Goal: Task Accomplishment & Management: Manage account settings

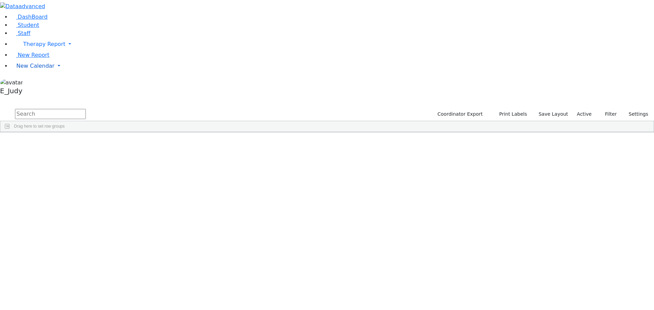
click at [64, 73] on link "New Calendar" at bounding box center [332, 66] width 643 height 14
click at [39, 84] on link "Calendar" at bounding box center [27, 80] width 25 height 8
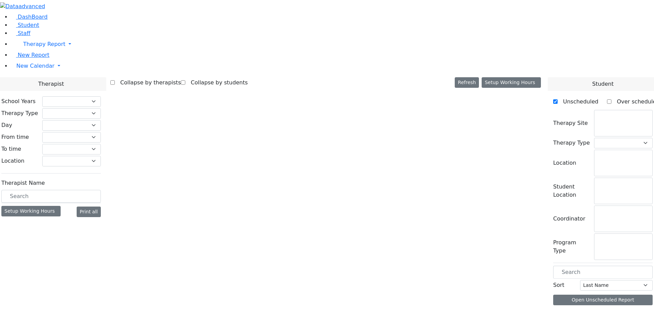
checkbox input "false"
select select "212"
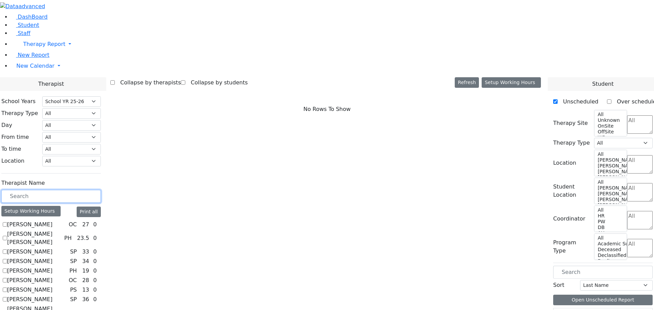
click at [101, 190] on input "text" at bounding box center [50, 196] width 99 height 13
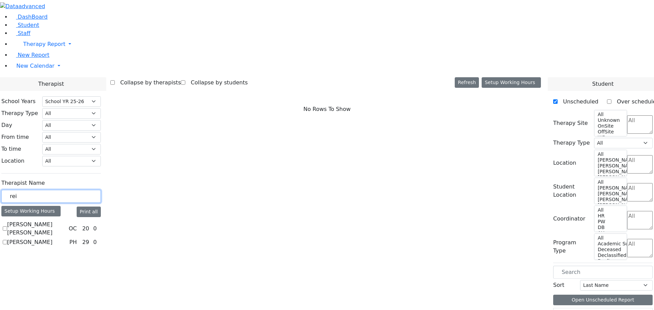
type input "rei"
click at [52, 238] on label "Reiss Adeena" at bounding box center [29, 242] width 45 height 8
click at [7, 240] on input "Reiss Adeena" at bounding box center [5, 242] width 4 height 4
checkbox input "true"
select select "2"
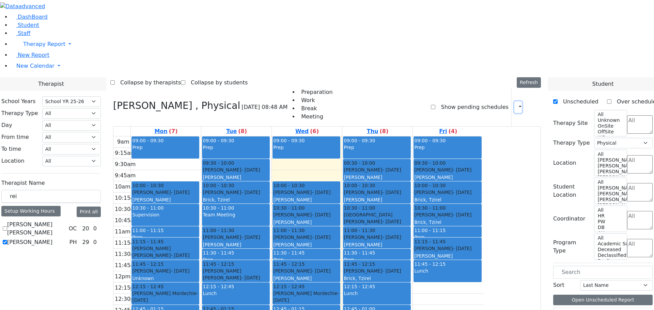
click at [516, 104] on icon "button" at bounding box center [516, 107] width 0 height 6
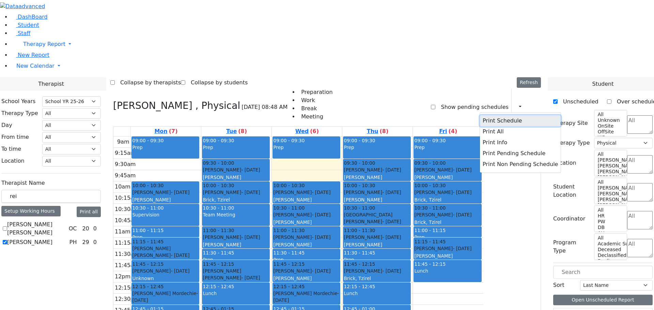
click at [480, 115] on button "Print Schedule" at bounding box center [520, 120] width 81 height 11
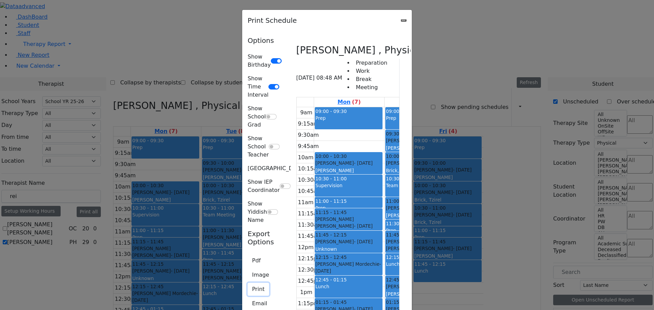
click at [247, 283] on button "Print" at bounding box center [257, 289] width 21 height 13
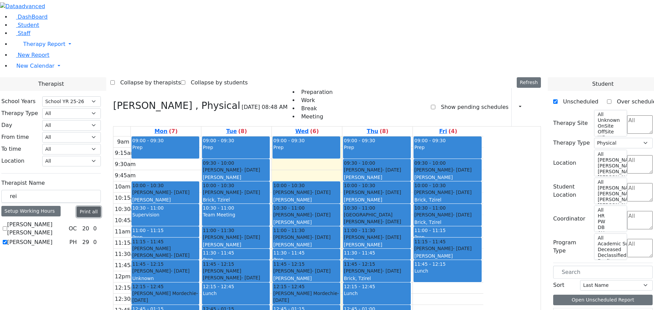
click at [101, 207] on button "Print all" at bounding box center [89, 212] width 24 height 11
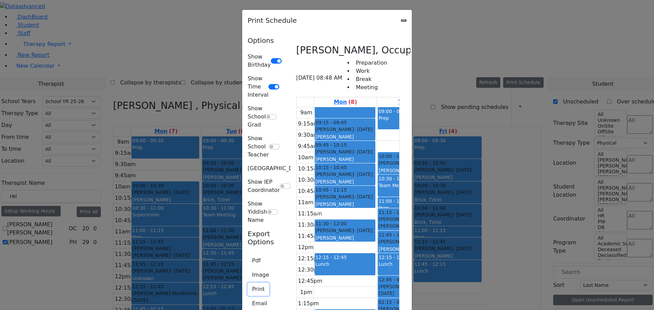
click at [247, 283] on button "Print" at bounding box center [257, 289] width 21 height 13
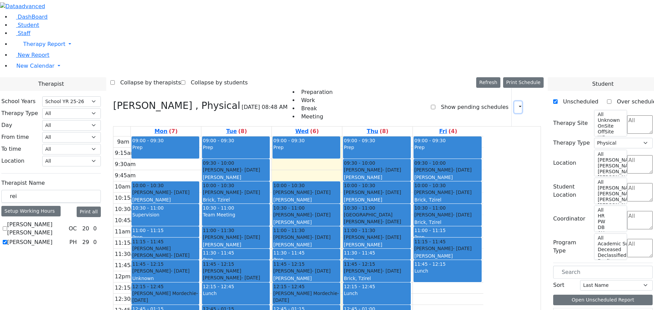
click at [516, 104] on icon "button" at bounding box center [516, 107] width 0 height 6
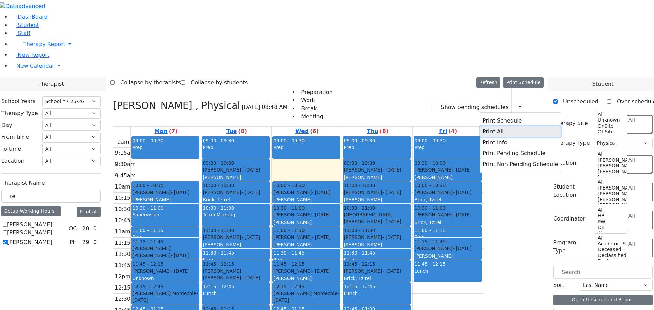
click at [491, 126] on button "Print All" at bounding box center [520, 131] width 81 height 11
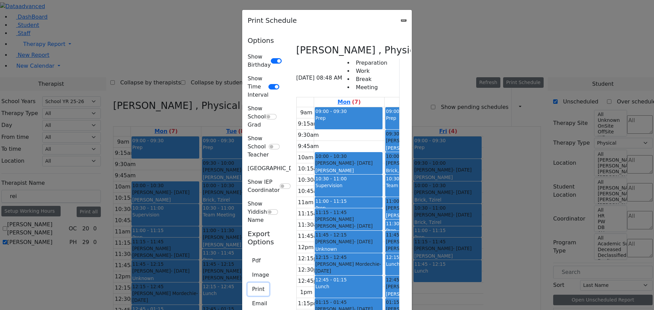
click at [247, 283] on button "Print" at bounding box center [257, 289] width 21 height 13
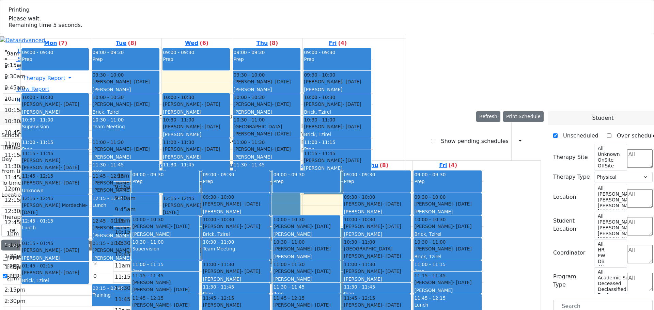
select select "212"
select select "2"
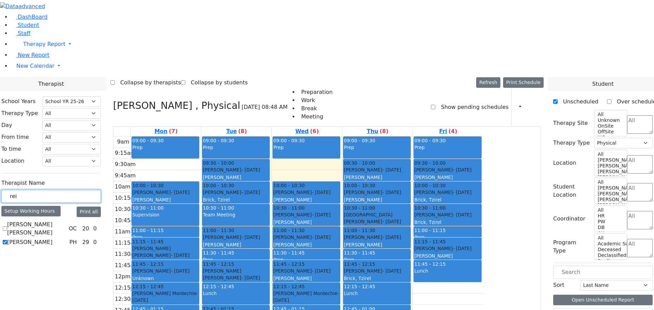
drag, startPoint x: 105, startPoint y: 115, endPoint x: 84, endPoint y: 113, distance: 21.5
click at [84, 190] on div "rei" at bounding box center [50, 196] width 99 height 13
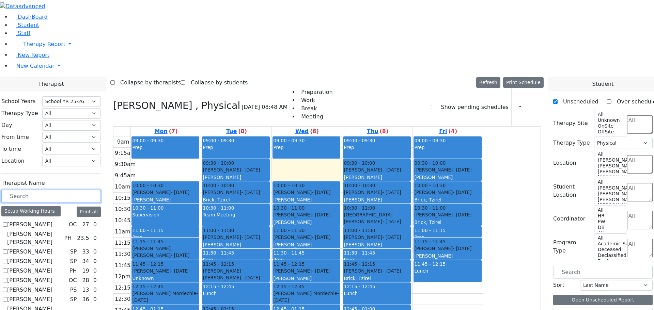
click at [92, 190] on input "text" at bounding box center [50, 196] width 99 height 13
click at [89, 190] on input "text" at bounding box center [50, 196] width 99 height 13
click at [101, 190] on input "text" at bounding box center [50, 196] width 99 height 13
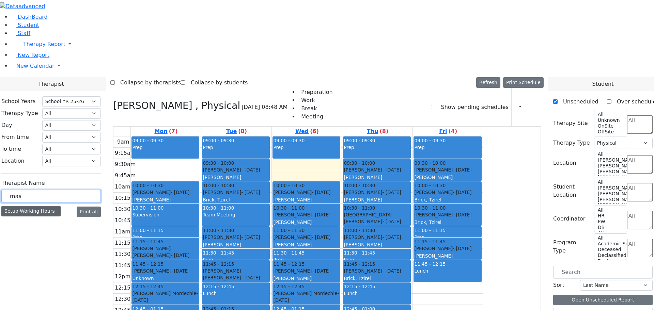
type input "ma"
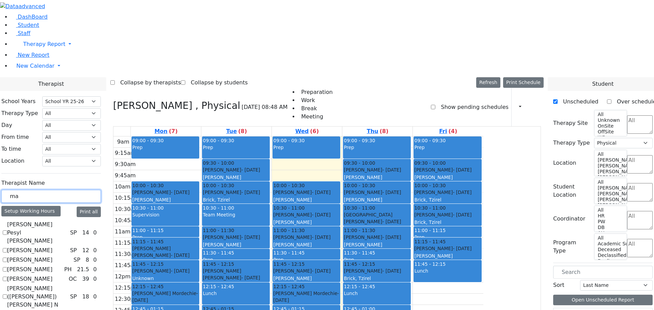
drag, startPoint x: 97, startPoint y: 117, endPoint x: 83, endPoint y: 115, distance: 14.2
click at [83, 190] on div "ma" at bounding box center [50, 196] width 99 height 13
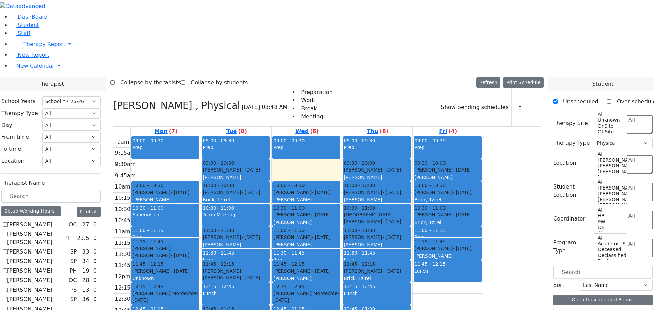
checkbox input "true"
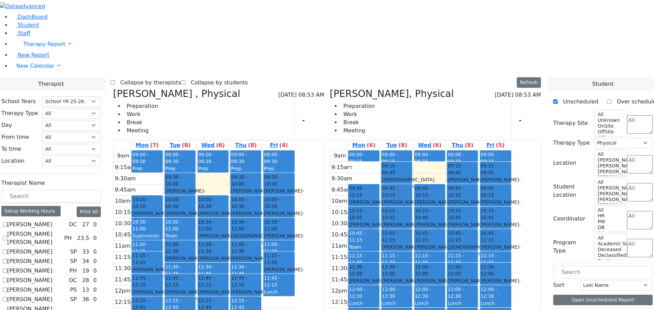
click at [113, 88] on icon at bounding box center [113, 93] width 0 height 11
checkbox input "false"
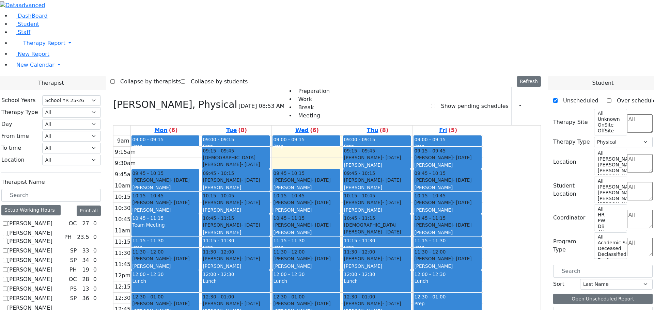
scroll to position [323, 0]
checkbox input "true"
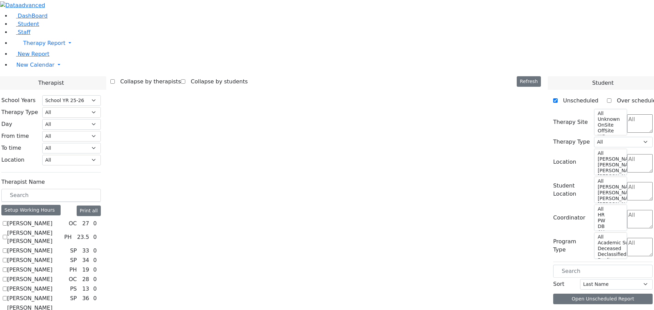
scroll to position [0, 0]
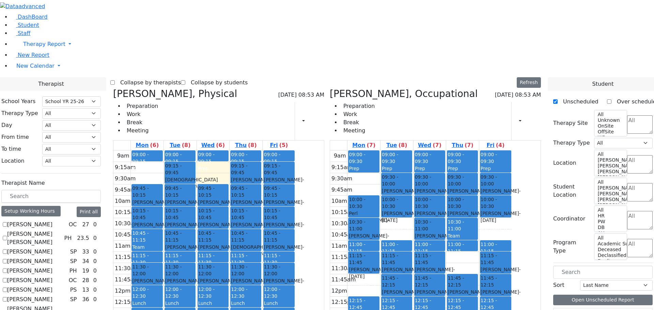
click at [113, 88] on icon at bounding box center [113, 93] width 0 height 11
select select "1"
checkbox input "false"
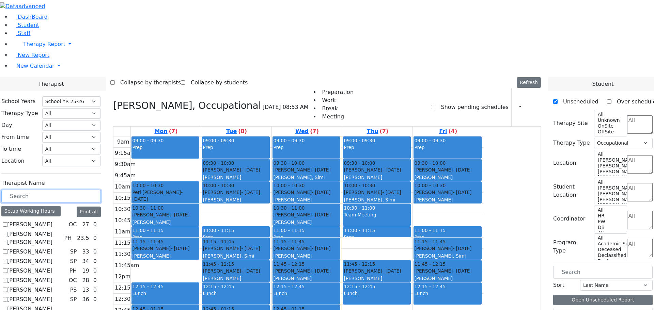
click at [101, 190] on input "text" at bounding box center [50, 196] width 99 height 13
checkbox input "false"
select select
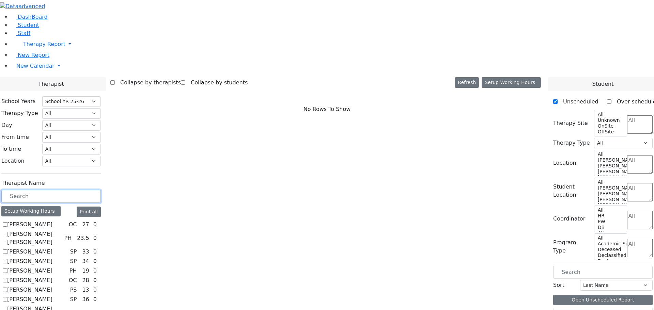
click at [94, 190] on input "text" at bounding box center [50, 196] width 99 height 13
type input "st"
click at [52, 249] on label "Steinberg Fagey" at bounding box center [29, 253] width 45 height 8
click at [7, 251] on input "Steinberg Fagey" at bounding box center [5, 253] width 4 height 4
checkbox input "true"
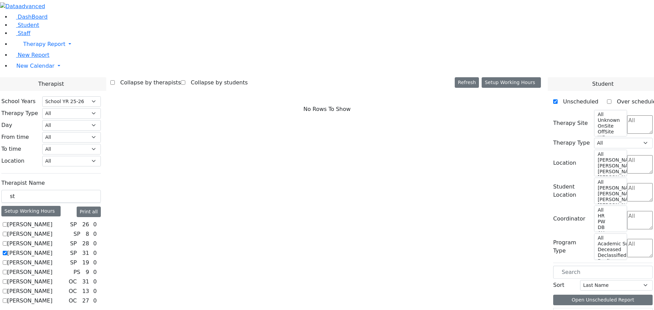
select select "3"
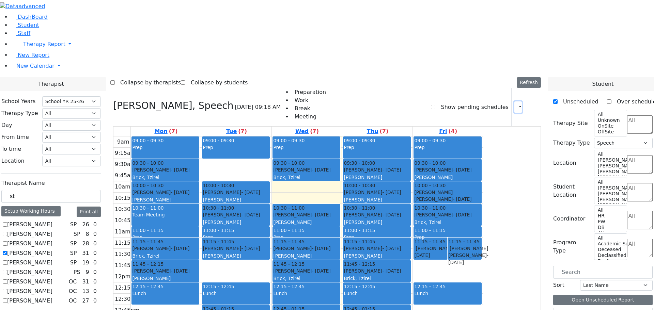
click at [516, 104] on icon "button" at bounding box center [516, 107] width 0 height 6
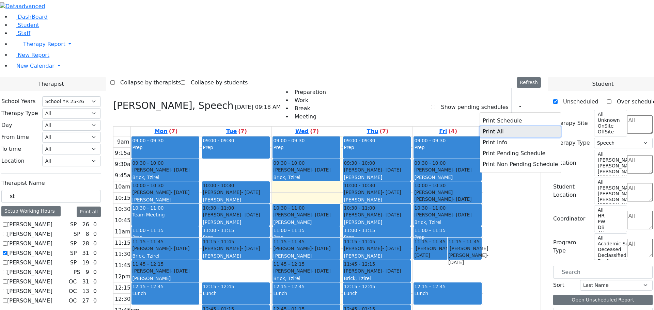
click at [491, 126] on button "Print All" at bounding box center [520, 131] width 81 height 11
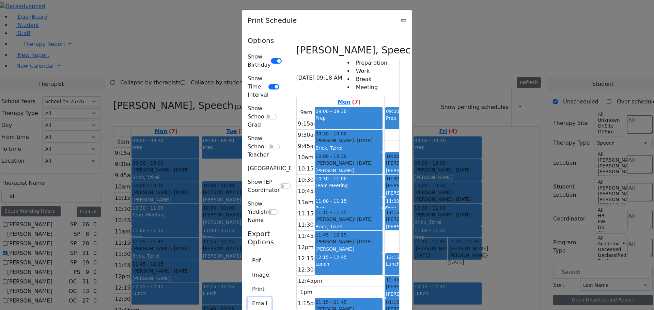
click at [247, 297] on button "Email" at bounding box center [259, 303] width 24 height 13
type input "F_Steinberg@kjsd.k12.ny.us"
type textarea "This is schedule for Steinberg Fagey"
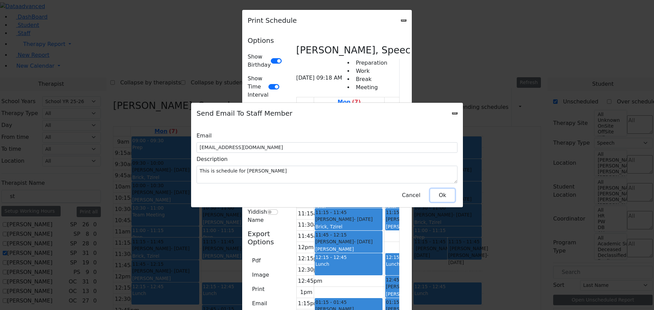
click at [440, 191] on button "Ok" at bounding box center [442, 195] width 25 height 13
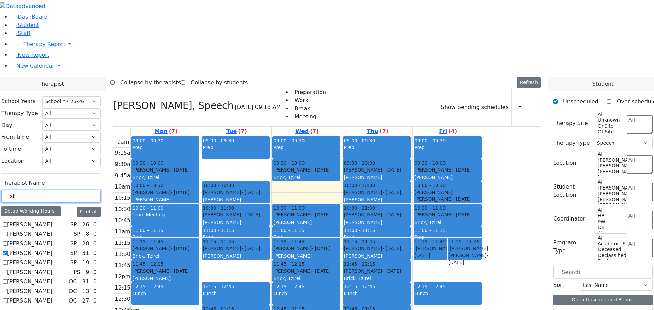
drag, startPoint x: 103, startPoint y: 117, endPoint x: 88, endPoint y: 117, distance: 15.0
click at [88, 190] on input "st" at bounding box center [50, 196] width 99 height 13
click at [35, 28] on link "Student" at bounding box center [25, 25] width 28 height 6
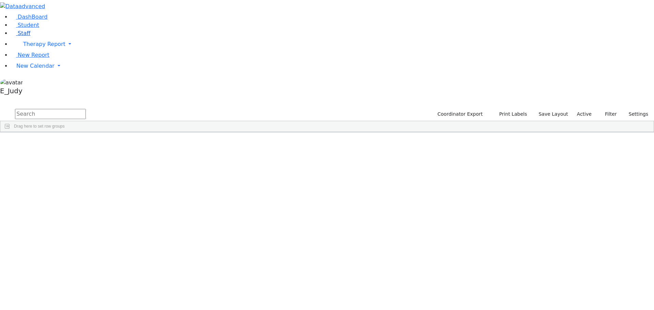
click at [20, 36] on span "Staff" at bounding box center [24, 33] width 13 height 6
click at [67, 51] on link "Therapy Report" at bounding box center [332, 44] width 643 height 14
click at [34, 58] on span "New Report" at bounding box center [34, 55] width 32 height 6
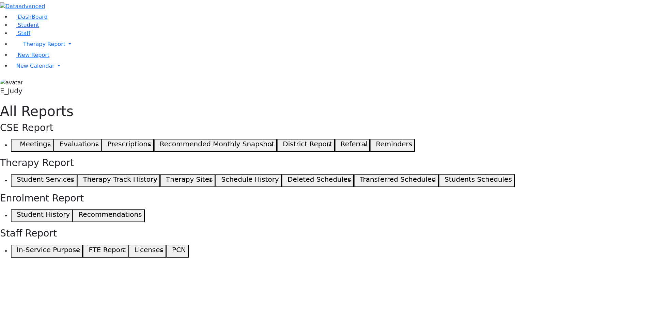
click at [29, 28] on span "Student" at bounding box center [28, 25] width 21 height 6
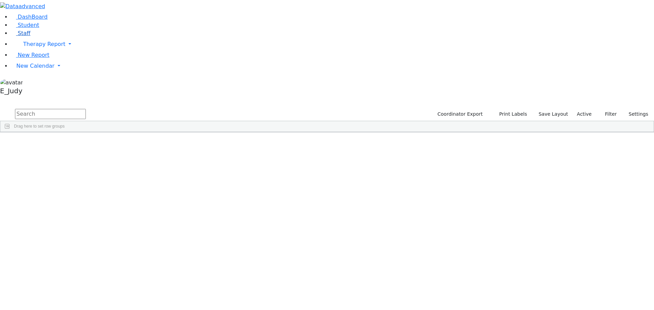
click at [30, 36] on link "Staff" at bounding box center [20, 33] width 19 height 6
click at [65, 73] on link "New Calendar" at bounding box center [332, 66] width 643 height 14
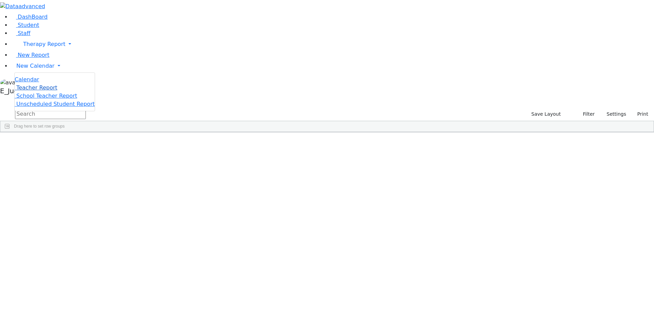
click at [39, 91] on span "Teacher Report" at bounding box center [36, 87] width 41 height 6
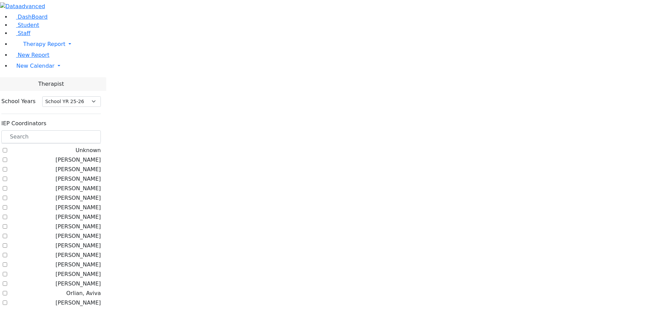
select select "212"
click at [95, 130] on input "text" at bounding box center [50, 136] width 99 height 13
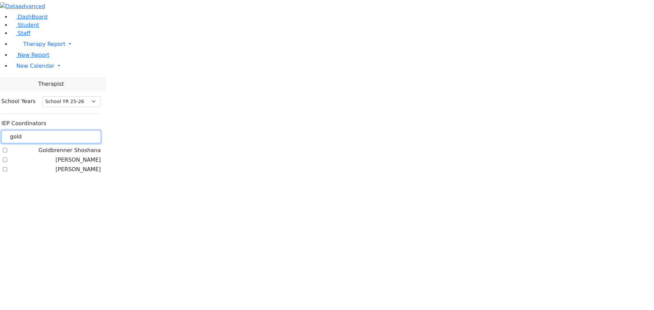
type input "gold"
click at [85, 156] on label "[PERSON_NAME]" at bounding box center [77, 160] width 45 height 8
click at [7, 158] on input "[PERSON_NAME]" at bounding box center [5, 160] width 4 height 4
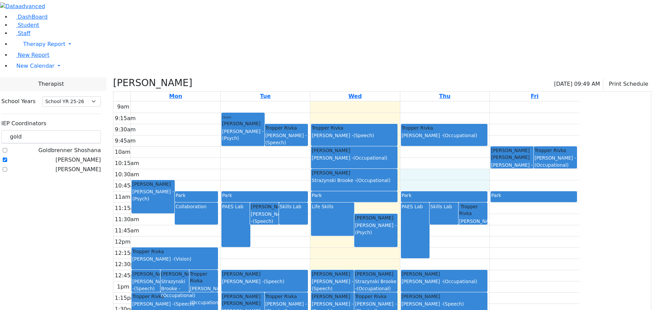
drag, startPoint x: 513, startPoint y: 107, endPoint x: 530, endPoint y: 119, distance: 20.8
click at [530, 119] on div "9am 9:15am 9:30am 9:45am 10am 10:15am 10:30am 10:45am 11am 11:15am 11:30am 11:4…" at bounding box center [346, 236] width 466 height 270
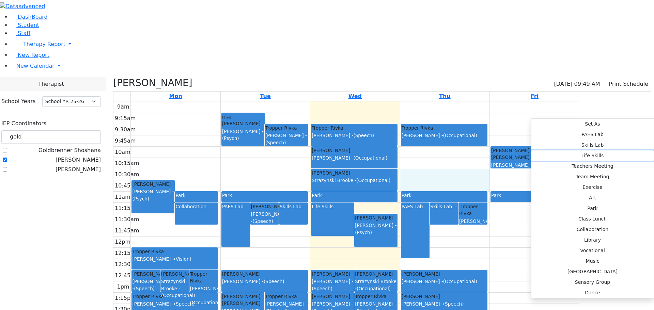
click at [627, 150] on button "Life Skills" at bounding box center [592, 155] width 122 height 11
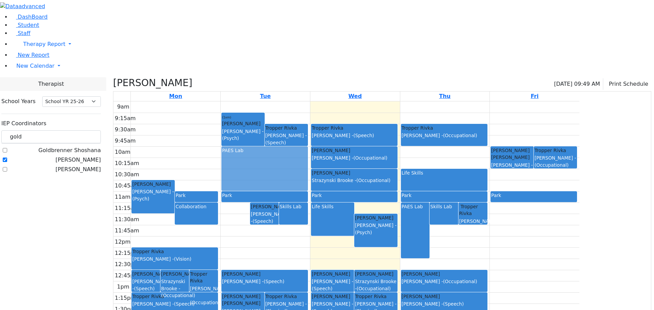
drag, startPoint x: 298, startPoint y: 157, endPoint x: 303, endPoint y: 98, distance: 58.4
click at [303, 101] on div "PAES Lab Katina Nachuma Grunwald Varda - (Speech) Skills Lab (1xm) Katina Nachu…" at bounding box center [265, 236] width 89 height 270
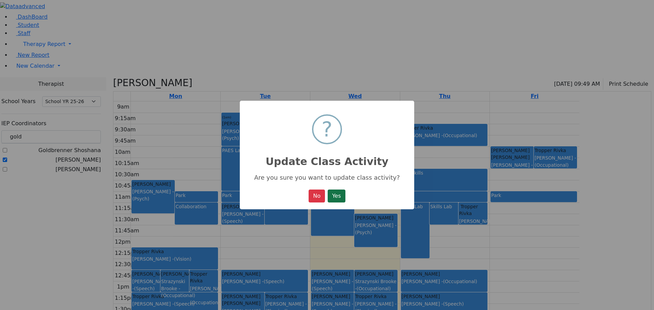
click at [335, 197] on button "Yes" at bounding box center [336, 196] width 18 height 13
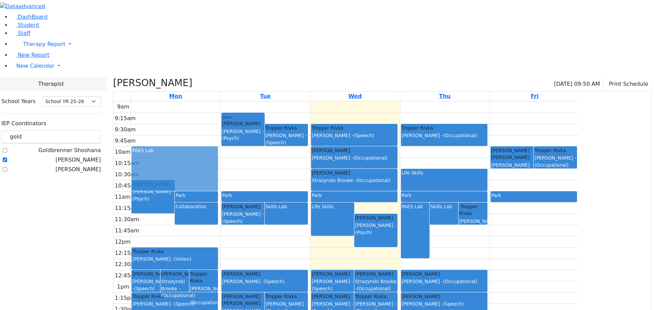
drag, startPoint x: 313, startPoint y: 107, endPoint x: 256, endPoint y: 108, distance: 56.5
click at [256, 108] on tr "Hirsch Ruthy Grunwald Varda - (Speech) Salamon Yitty Strazynski Brooke - (Occup…" at bounding box center [346, 236] width 466 height 270
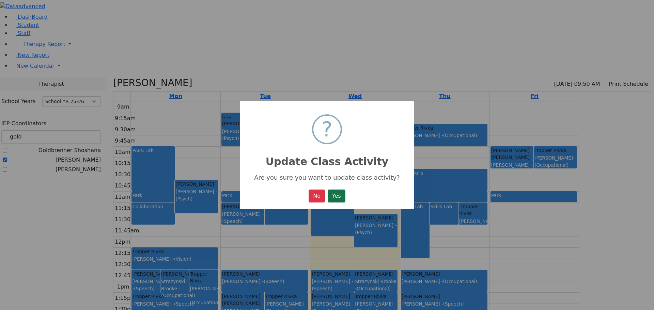
click at [338, 196] on button "Yes" at bounding box center [336, 196] width 18 height 13
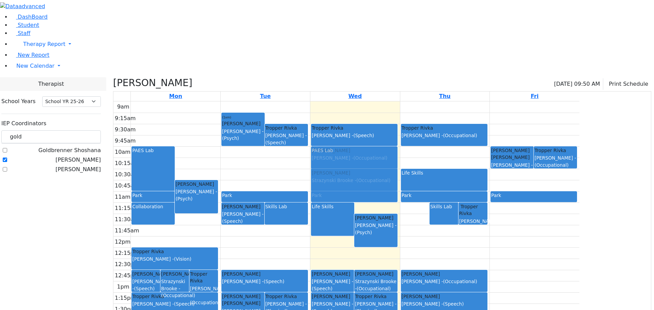
drag, startPoint x: 479, startPoint y: 155, endPoint x: 455, endPoint y: 97, distance: 62.5
click at [455, 101] on tr "Hirsch Ruthy Grunwald Varda - (Speech) Salamon Yitty Strazynski Brooke - (Occup…" at bounding box center [346, 236] width 466 height 270
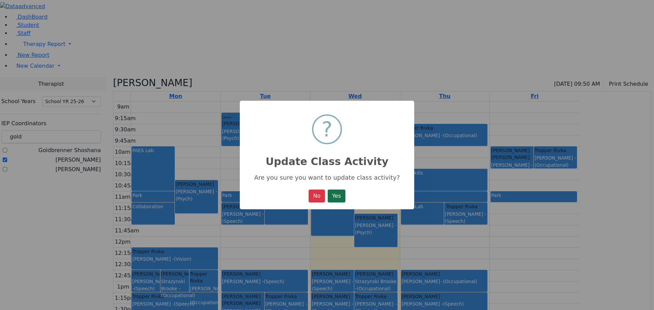
click at [336, 196] on button "Yes" at bounding box center [336, 196] width 18 height 13
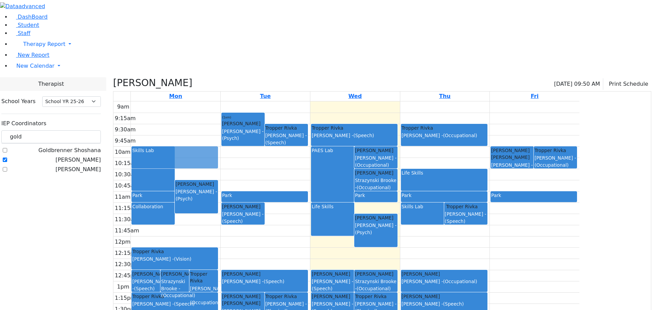
drag, startPoint x: 354, startPoint y: 152, endPoint x: 285, endPoint y: 97, distance: 88.2
click at [285, 101] on tr "Hirsch Ruthy Grunwald Varda - (Speech) Salamon Yitty Strazynski Brooke - (Occup…" at bounding box center [346, 236] width 466 height 270
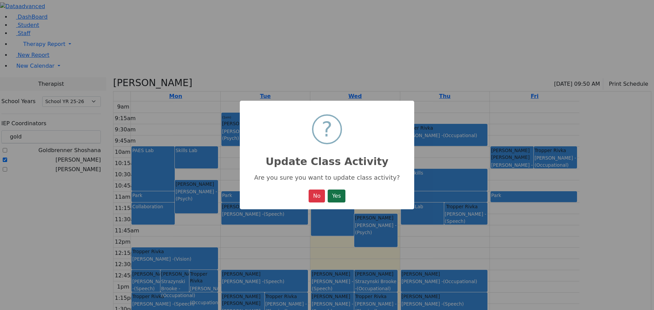
click at [333, 196] on button "Yes" at bounding box center [336, 196] width 18 height 13
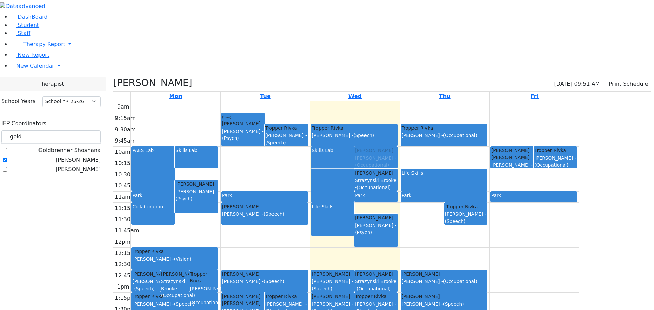
drag, startPoint x: 487, startPoint y: 144, endPoint x: 457, endPoint y: 91, distance: 60.8
click at [457, 101] on tr "Hirsch Ruthy Grunwald Varda - (Speech) Salamon Yitty Strazynski Brooke - (Occup…" at bounding box center [346, 236] width 466 height 270
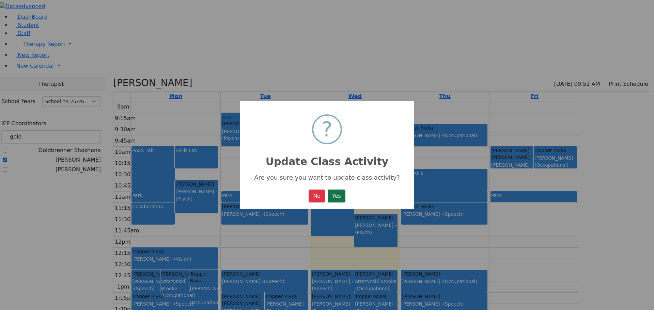
click at [339, 198] on button "Yes" at bounding box center [336, 196] width 18 height 13
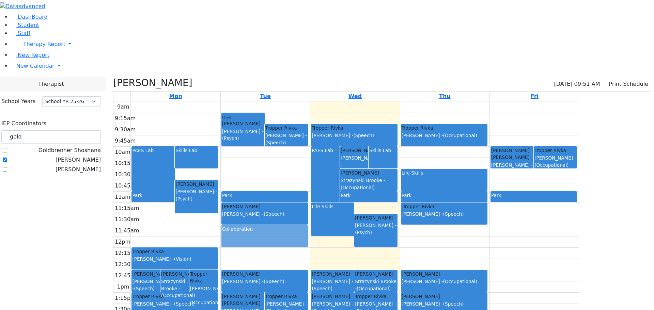
drag, startPoint x: 219, startPoint y: 147, endPoint x: 335, endPoint y: 166, distance: 117.4
click at [335, 166] on tr "Hirsch Ruthy Grunwald Varda - (Speech) Salamon Yitty Strazynski Brooke - (Occup…" at bounding box center [346, 236] width 466 height 270
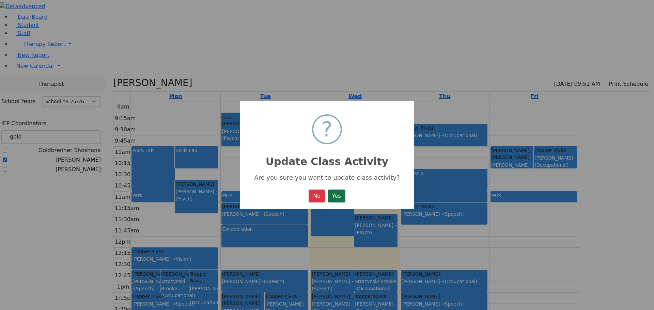
click at [339, 191] on button "Yes" at bounding box center [336, 196] width 18 height 13
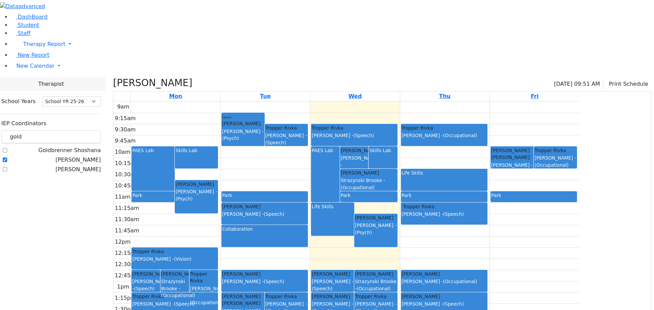
click at [85, 156] on label "[PERSON_NAME]" at bounding box center [77, 160] width 45 height 8
click at [7, 158] on input "[PERSON_NAME]" at bounding box center [5, 160] width 4 height 4
checkbox input "false"
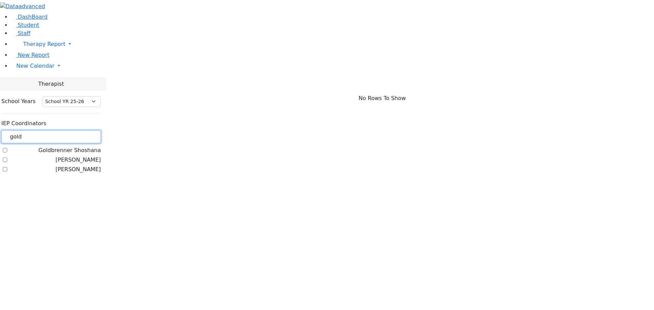
drag, startPoint x: 99, startPoint y: 63, endPoint x: 84, endPoint y: 60, distance: 16.0
click at [84, 130] on div "gold" at bounding box center [50, 136] width 99 height 13
type input "ko"
click at [85, 146] on label "[PERSON_NAME]" at bounding box center [77, 150] width 45 height 8
click at [7, 148] on input "[PERSON_NAME]" at bounding box center [5, 150] width 4 height 4
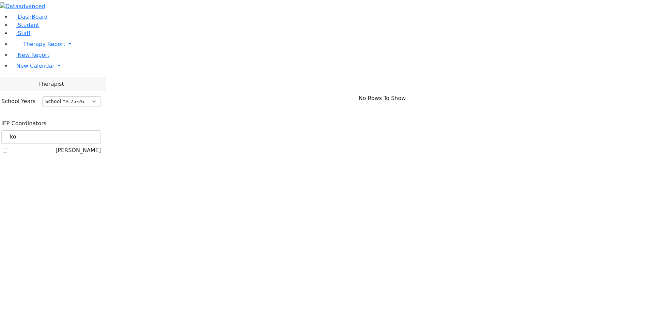
checkbox input "true"
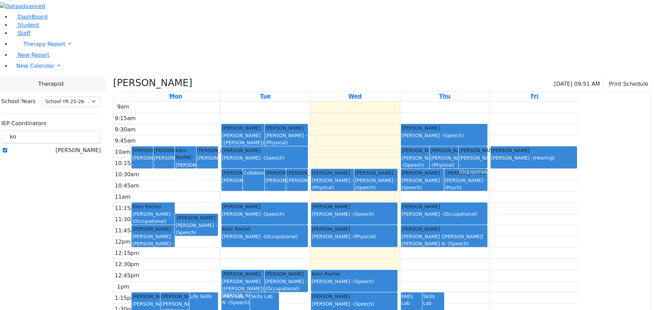
click at [218, 293] on div "Life Skills" at bounding box center [204, 296] width 28 height 7
click at [278, 293] on div "Skills Lab" at bounding box center [265, 315] width 28 height 44
click at [340, 259] on button "Delete Selected Activities" at bounding box center [360, 258] width 67 height 11
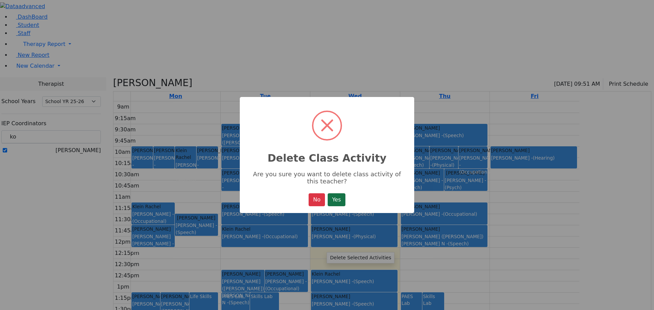
click at [334, 198] on button "Yes" at bounding box center [336, 199] width 18 height 13
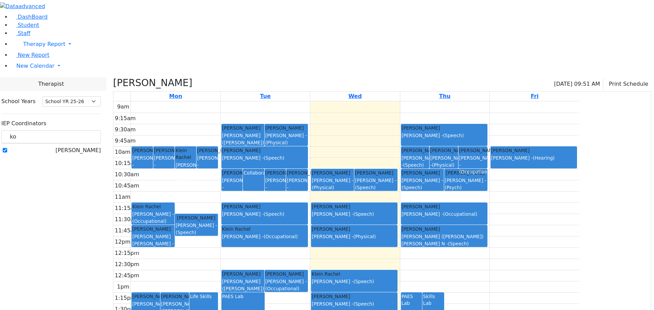
drag, startPoint x: 375, startPoint y: 248, endPoint x: 373, endPoint y: 261, distance: 13.1
drag, startPoint x: 375, startPoint y: 248, endPoint x: 374, endPoint y: 268, distance: 20.5
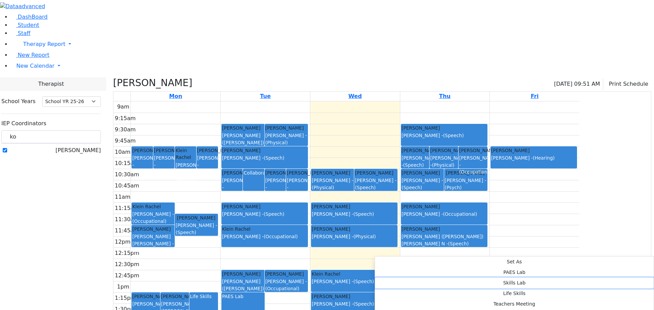
click at [468, 278] on button "Skills Lab" at bounding box center [514, 283] width 278 height 11
select select "2"
select select "13:45:00"
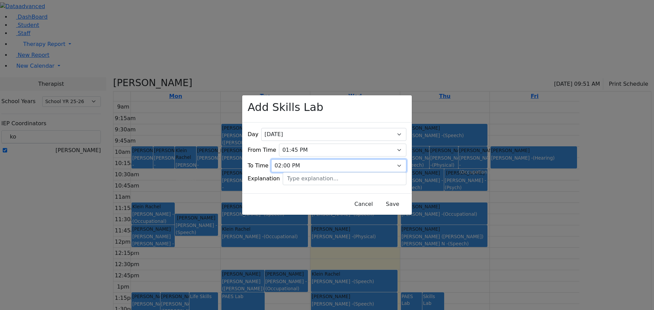
click at [391, 159] on select "09:15 AM 09:30 AM 09:45 AM 10:00 AM 10:15 AM 10:30 AM 10:45 AM 11:00 AM 11:15 A…" at bounding box center [338, 165] width 135 height 13
click at [291, 159] on select "09:15 AM 09:30 AM 09:45 AM 10:00 AM 10:15 AM 10:30 AM 10:45 AM 11:00 AM 11:15 A…" at bounding box center [338, 165] width 135 height 13
select select "14:15:00"
click at [283, 159] on select "09:15 AM 09:30 AM 09:45 AM 10:00 AM 10:15 AM 10:30 AM 10:45 AM 11:00 AM 11:15 A…" at bounding box center [338, 165] width 135 height 13
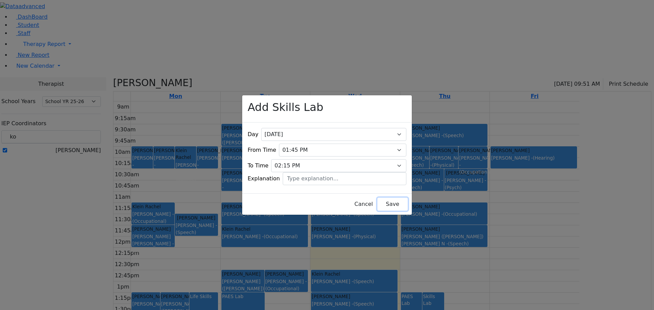
click at [377, 201] on button "Save" at bounding box center [392, 204] width 30 height 13
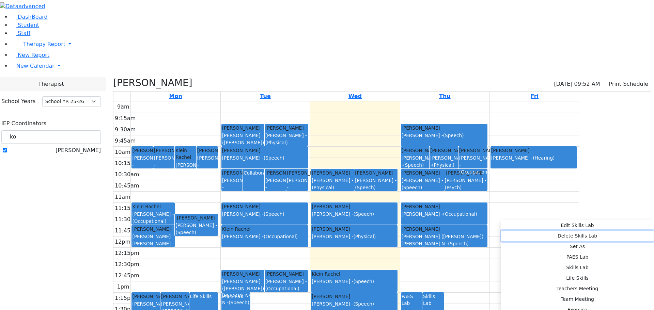
click at [524, 233] on button "Delete Skills Lab" at bounding box center [577, 236] width 153 height 11
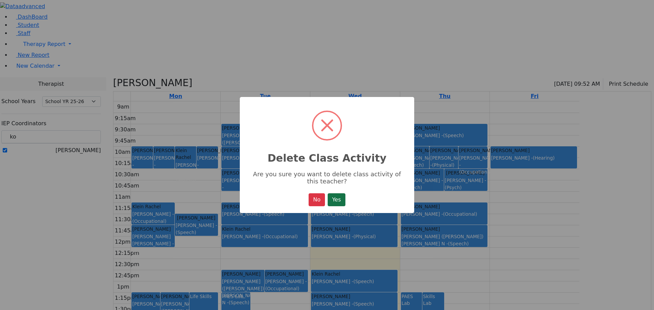
click at [336, 201] on button "Yes" at bounding box center [336, 199] width 18 height 13
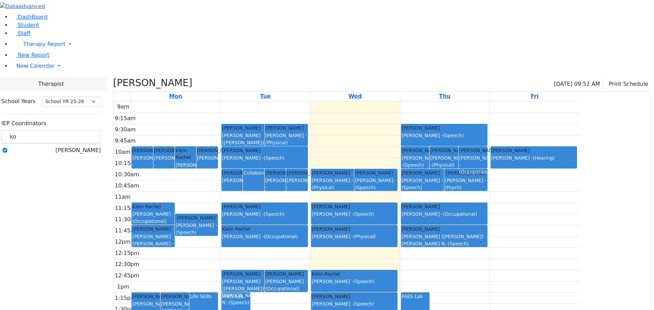
click at [218, 293] on div "Life Skills" at bounding box center [204, 296] width 28 height 7
click at [298, 242] on button "Delete Selected Activities" at bounding box center [313, 242] width 67 height 11
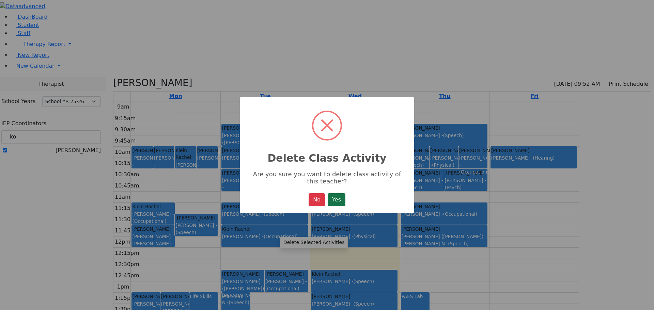
click at [334, 202] on button "Yes" at bounding box center [336, 199] width 18 height 13
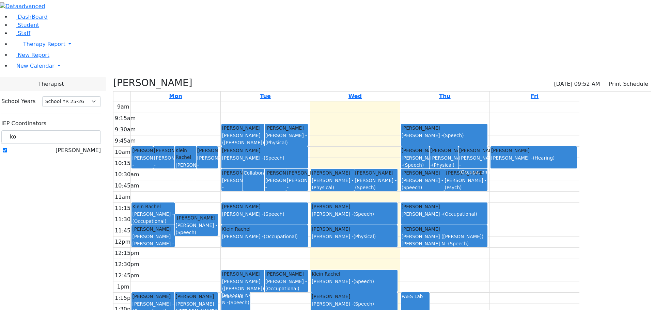
drag, startPoint x: 555, startPoint y: 247, endPoint x: 554, endPoint y: 267, distance: 19.8
click at [555, 278] on button "Skills Lab" at bounding box center [604, 283] width 99 height 11
select select "4"
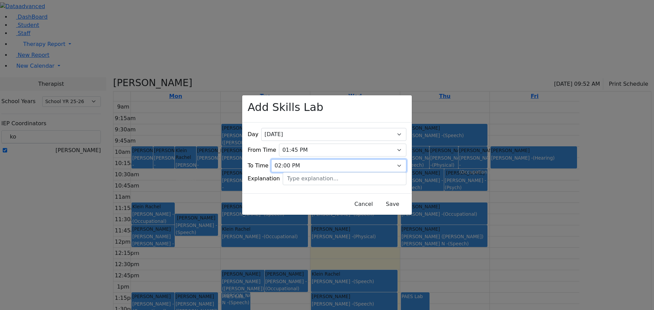
click at [391, 159] on select "09:15 AM 09:30 AM 09:45 AM 10:00 AM 10:15 AM 10:30 AM 10:45 AM 11:00 AM 11:15 A…" at bounding box center [338, 165] width 135 height 13
select select "14:15:00"
click at [283, 159] on select "09:15 AM 09:30 AM 09:45 AM 10:00 AM 10:15 AM 10:30 AM 10:45 AM 11:00 AM 11:15 A…" at bounding box center [338, 165] width 135 height 13
click at [377, 199] on button "Save" at bounding box center [392, 204] width 30 height 13
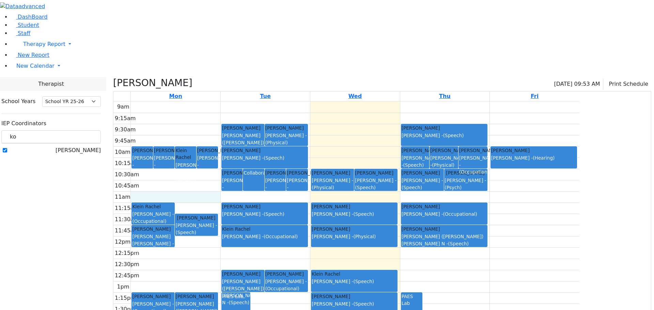
drag, startPoint x: 241, startPoint y: 127, endPoint x: 255, endPoint y: 126, distance: 14.3
click at [241, 127] on div "9am 9:15am 9:30am 9:45am 10am 10:15am 10:30am 10:45am 11am 11:15am 11:30am 11:4…" at bounding box center [346, 236] width 466 height 270
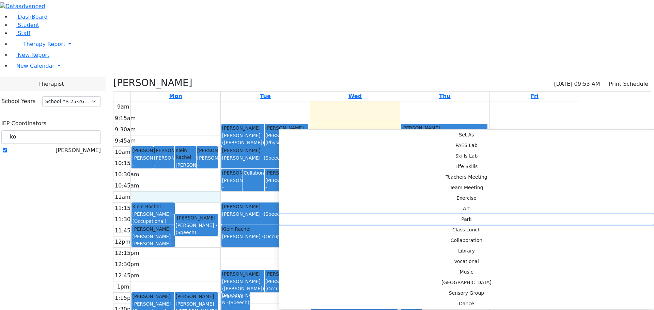
click at [391, 214] on button "Park" at bounding box center [466, 219] width 374 height 11
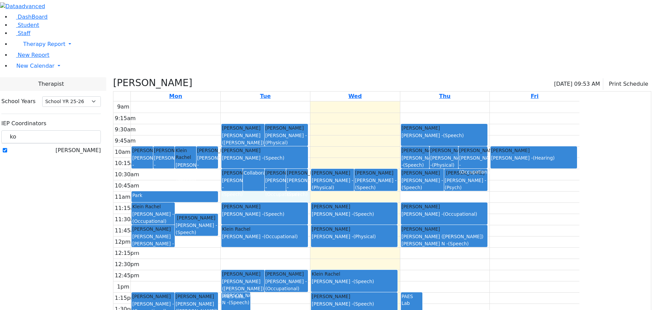
click at [338, 127] on div "9am 9:15am 9:30am 9:45am 10am 10:15am 10:30am 10:45am 11am 11:15am 11:30am 11:4…" at bounding box center [346, 236] width 466 height 270
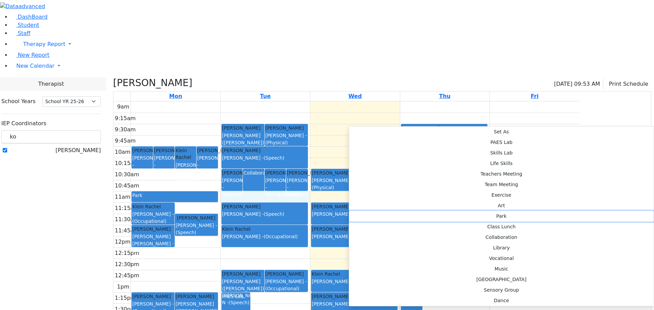
click at [444, 211] on button "Park" at bounding box center [501, 216] width 304 height 11
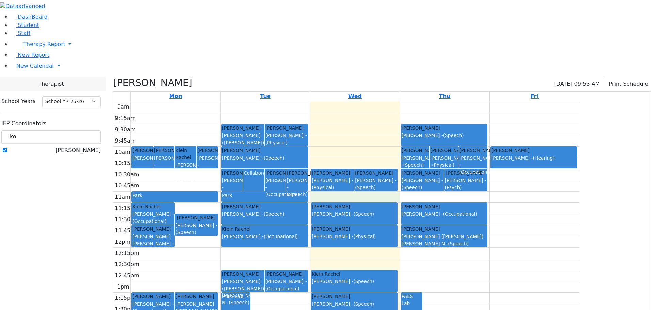
click at [392, 129] on div "9am 9:15am 9:30am 9:45am 10am 10:15am 10:30am 10:45am 11am 11:15am 11:30am 11:4…" at bounding box center [346, 236] width 466 height 270
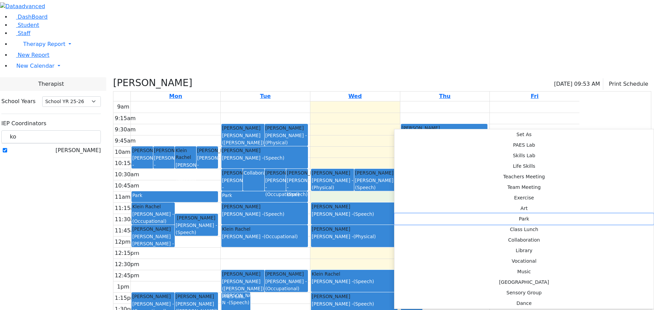
click at [497, 214] on button "Park" at bounding box center [523, 219] width 259 height 11
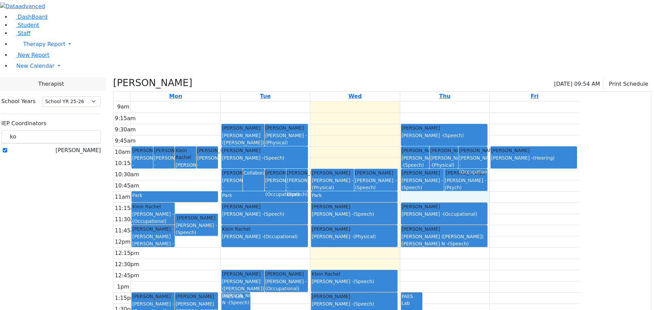
click at [521, 128] on div "9am 9:15am 9:30am 9:45am 10am 10:15am 10:30am 10:45am 11am 11:15am 11:30am 11:4…" at bounding box center [346, 236] width 466 height 270
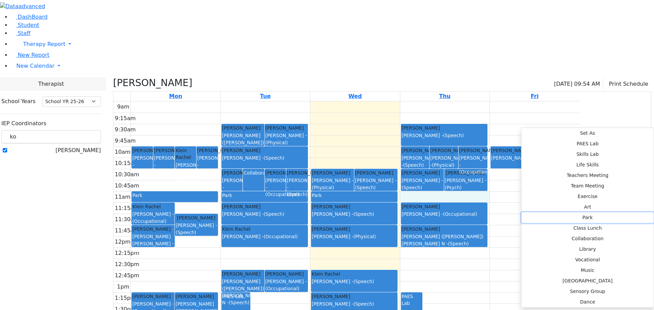
click at [623, 212] on button "Park" at bounding box center [587, 217] width 132 height 11
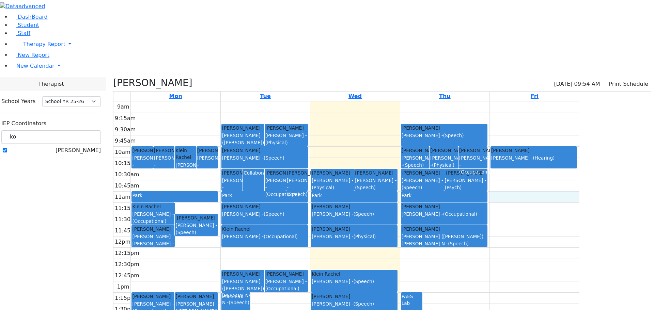
click at [571, 127] on div "9am 9:15am 9:30am 9:45am 10am 10:15am 10:30am 10:45am 11am 11:15am 11:30am 11:4…" at bounding box center [346, 236] width 466 height 270
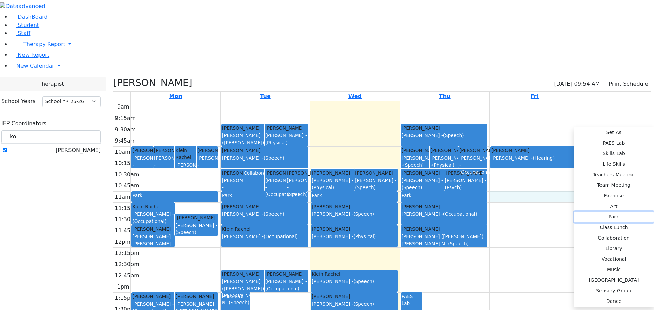
click at [574, 212] on button "Park" at bounding box center [614, 217] width 80 height 11
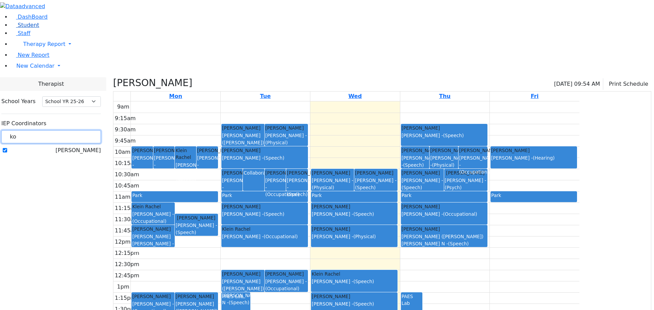
drag, startPoint x: 99, startPoint y: 60, endPoint x: 62, endPoint y: 55, distance: 37.1
click at [65, 59] on div "DashBoard Student Staff Therapy Report Student Old Calendar Report E_Judy" at bounding box center [327, 185] width 654 height 371
type input "web"
click at [85, 156] on label "[PERSON_NAME]" at bounding box center [77, 160] width 45 height 8
click at [7, 158] on input "[PERSON_NAME]" at bounding box center [5, 160] width 4 height 4
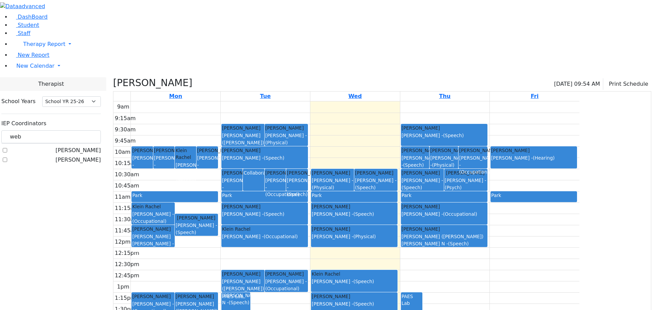
checkbox input "true"
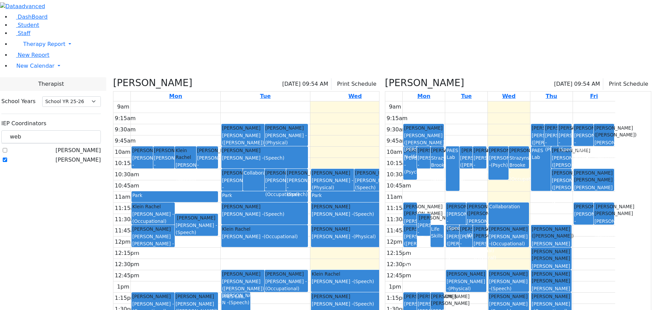
click at [113, 77] on icon at bounding box center [113, 82] width 0 height 11
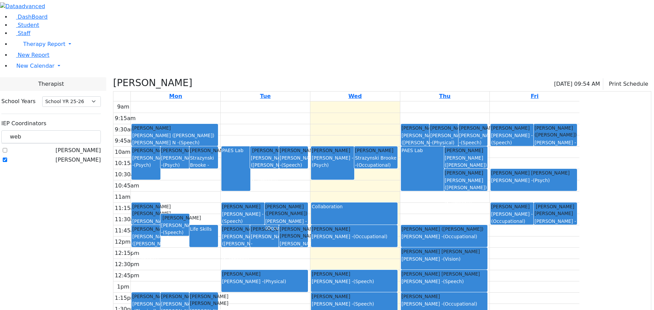
drag, startPoint x: 375, startPoint y: 78, endPoint x: 375, endPoint y: 100, distance: 21.5
click at [308, 146] on link "Katina Yitel Steinberg Fagey - (Speech)" at bounding box center [293, 157] width 29 height 22
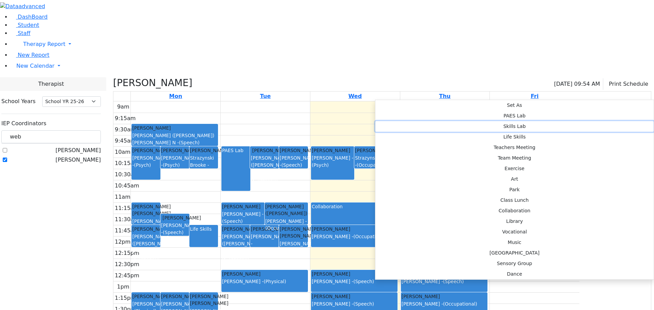
click at [474, 121] on button "Skills Lab" at bounding box center [514, 126] width 278 height 11
select select "2"
select select "10:00:00"
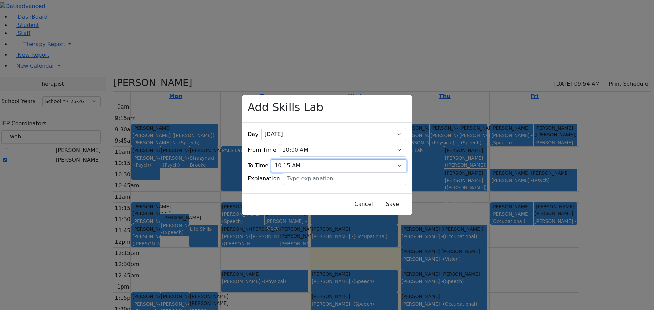
click at [392, 159] on select "09:15 AM 09:30 AM 09:45 AM 10:00 AM 10:15 AM 10:30 AM 10:45 AM 11:00 AM 11:15 A…" at bounding box center [338, 165] width 135 height 13
select select "10:30:00"
click at [283, 159] on select "09:15 AM 09:30 AM 09:45 AM 10:00 AM 10:15 AM 10:30 AM 10:45 AM 11:00 AM 11:15 A…" at bounding box center [338, 165] width 135 height 13
click at [377, 199] on button "Save" at bounding box center [392, 204] width 30 height 13
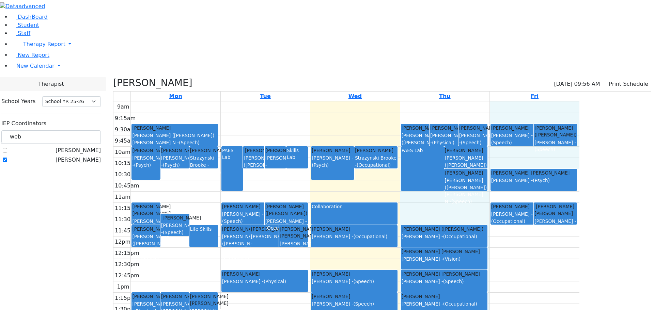
drag, startPoint x: 556, startPoint y: 79, endPoint x: 559, endPoint y: 93, distance: 13.7
click at [559, 101] on div "9am 9:15am 9:30am 9:45am 10am 10:15am 10:30am 10:45am 11am 11:15am 11:30am 11:4…" at bounding box center [346, 236] width 466 height 270
click at [486, 147] on div "Gelb Faigy Kaufman (Assaf) Chava N - (Speech)" at bounding box center [466, 164] width 42 height 35
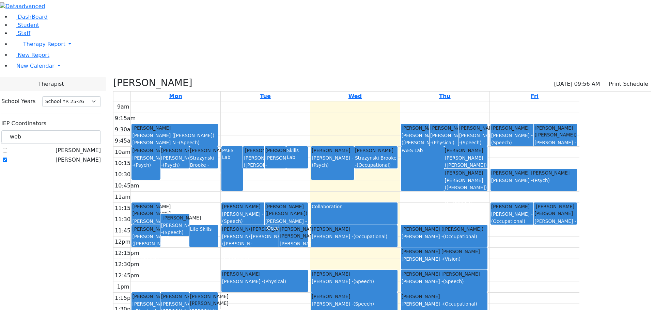
drag, startPoint x: 554, startPoint y: 78, endPoint x: 554, endPoint y: 97, distance: 19.1
click at [487, 146] on link "Gelb Faigy Kaufman (Assaf) Chava N - (Speech)" at bounding box center [465, 157] width 43 height 22
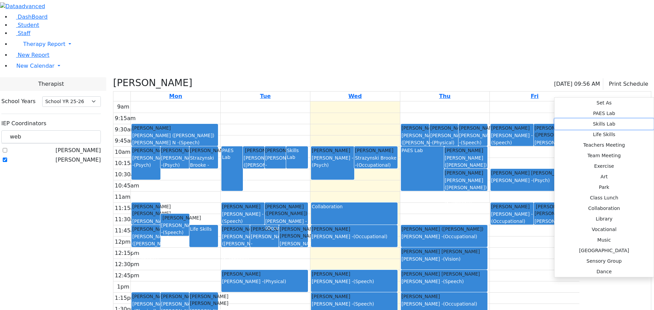
click at [554, 119] on button "Skills Lab" at bounding box center [603, 124] width 99 height 11
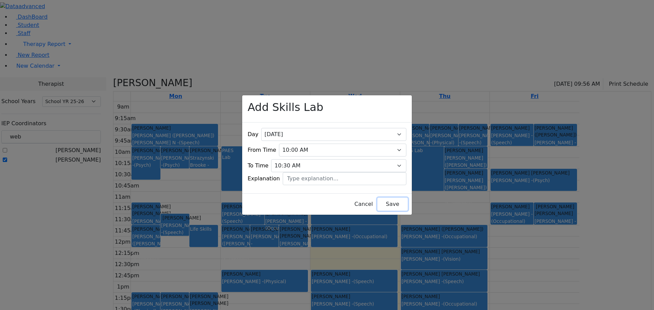
click at [377, 200] on button "Save" at bounding box center [392, 204] width 30 height 13
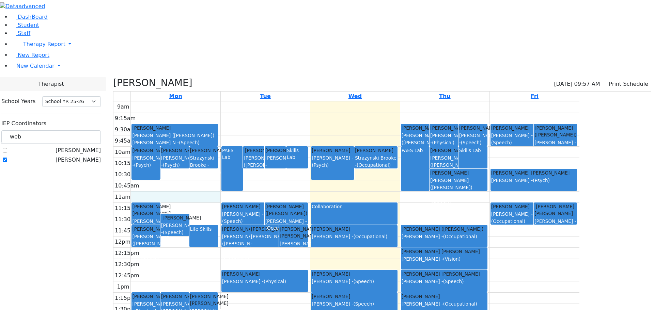
click at [239, 126] on div "9am 9:15am 9:30am 9:45am 10am 10:15am 10:30am 10:45am 11am 11:15am 11:30am 11:4…" at bounding box center [346, 236] width 466 height 270
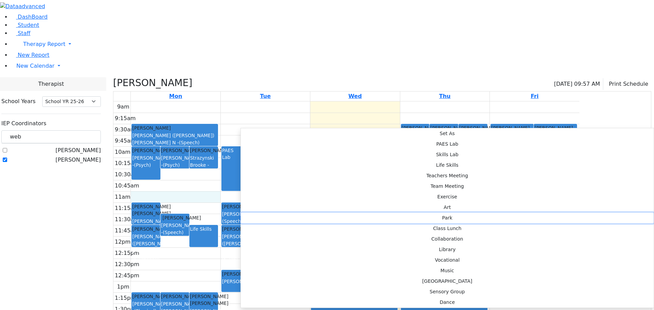
click at [346, 213] on button "Park" at bounding box center [447, 218] width 413 height 11
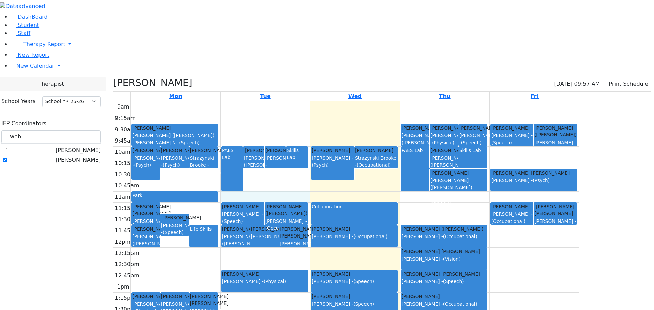
click at [332, 130] on div "9am 9:15am 9:30am 9:45am 10am 10:15am 10:30am 10:45am 11am 11:15am 11:30am 11:4…" at bounding box center [346, 236] width 466 height 270
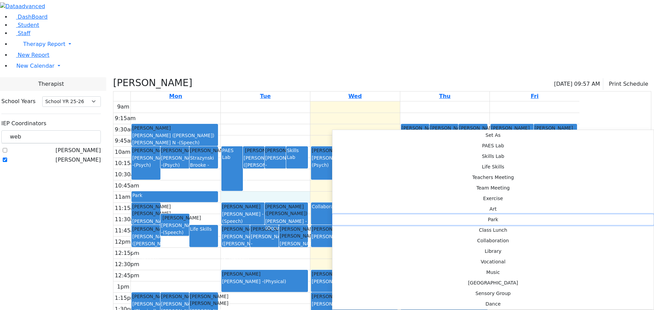
click at [423, 214] on button "Park" at bounding box center [492, 219] width 321 height 11
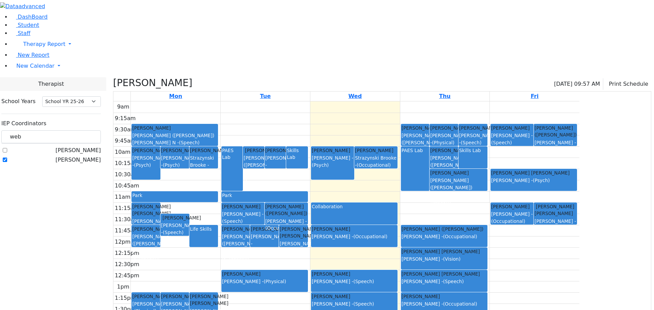
click at [437, 127] on div "9am 9:15am 9:30am 9:45am 10am 10:15am 10:30am 10:45am 11am 11:15am 11:30am 11:4…" at bounding box center [346, 236] width 466 height 270
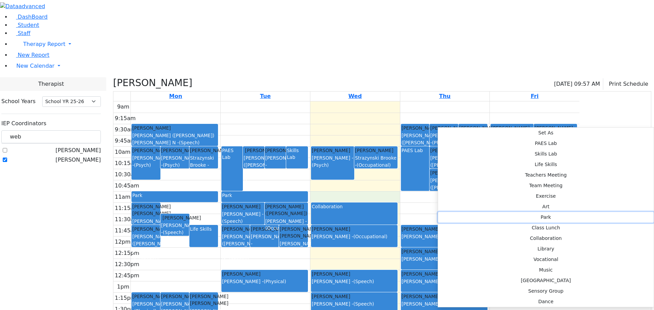
click at [532, 212] on button "Park" at bounding box center [545, 217] width 215 height 11
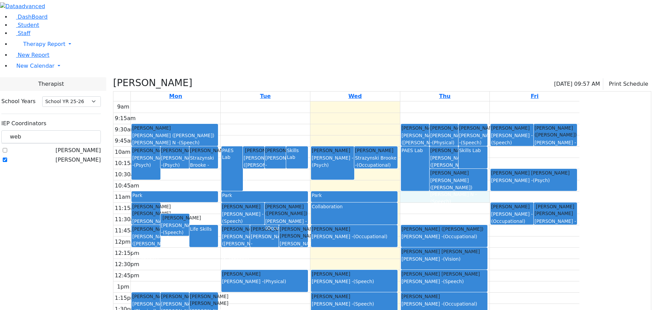
click at [507, 131] on div "9am 9:15am 9:30am 9:45am 10am 10:15am 10:30am 10:45am 11am 11:15am 11:30am 11:4…" at bounding box center [346, 236] width 466 height 270
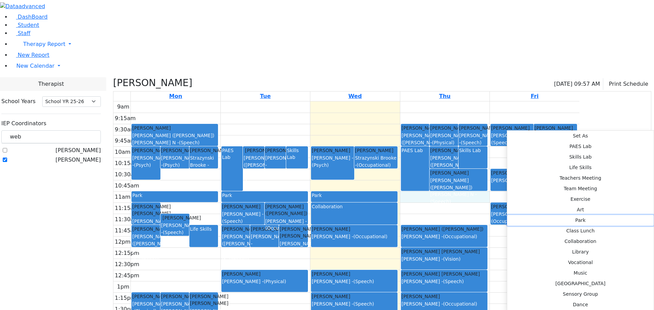
click at [612, 215] on button "Park" at bounding box center [580, 220] width 146 height 11
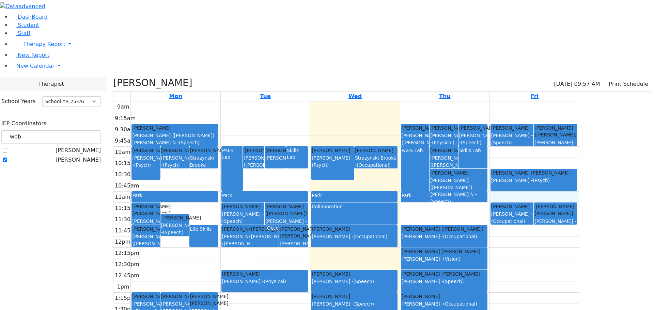
click at [577, 127] on div "9am 9:15am 9:30am 9:45am 10am 10:15am 10:30am 10:45am 11am 11:15am 11:30am 11:4…" at bounding box center [346, 236] width 466 height 270
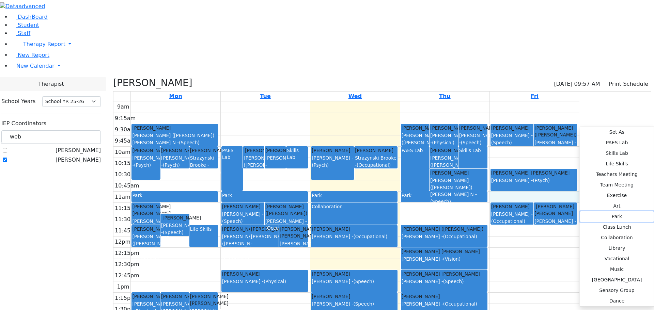
click at [580, 211] on button "Park" at bounding box center [617, 216] width 74 height 11
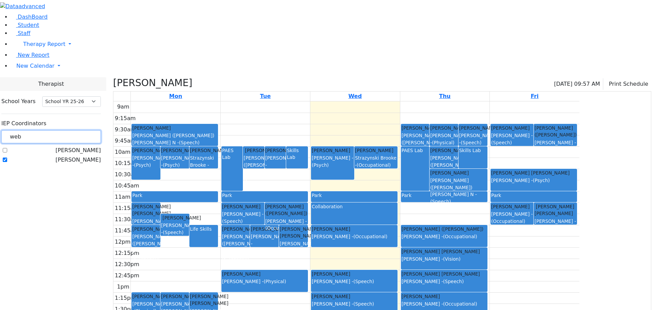
drag, startPoint x: 103, startPoint y: 61, endPoint x: 78, endPoint y: 56, distance: 24.9
click at [78, 91] on div "School Years Select School YR Summer YR 25 School YR 25-26 Summer YR 25 School …" at bounding box center [51, 131] width 110 height 80
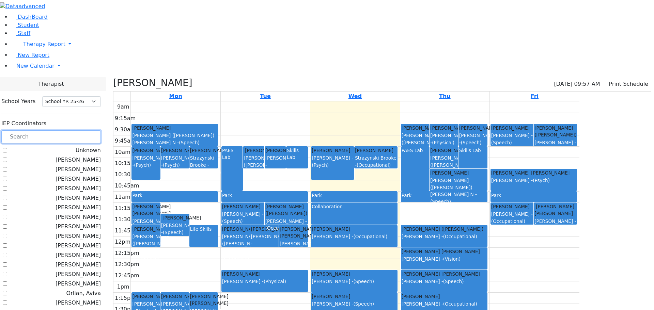
drag, startPoint x: 92, startPoint y: 58, endPoint x: 83, endPoint y: 56, distance: 8.4
click at [90, 130] on input "text" at bounding box center [50, 136] width 99 height 13
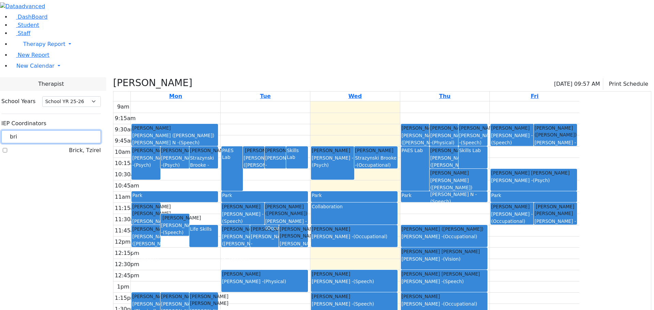
type input "bri"
click at [84, 146] on label "Brick, Tzirel" at bounding box center [85, 150] width 32 height 8
click at [7, 148] on input "Brick, Tzirel" at bounding box center [5, 150] width 4 height 4
checkbox input "true"
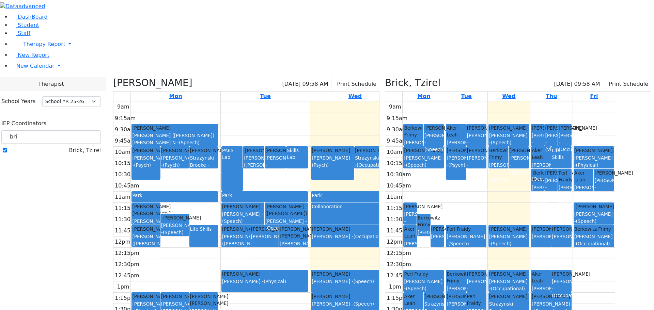
click at [113, 77] on icon at bounding box center [113, 82] width 0 height 11
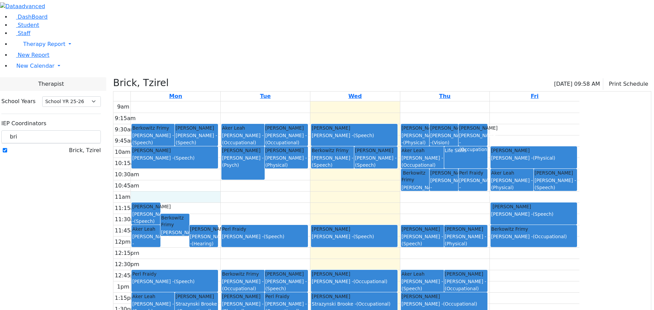
click at [248, 131] on div "9am 9:15am 9:30am 9:45am 10am 10:15am 10:30am 10:45am 11am 11:15am 11:30am 11:4…" at bounding box center [346, 236] width 466 height 270
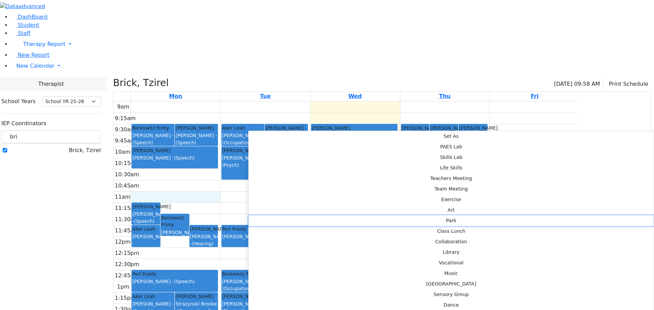
click at [364, 215] on button "Park" at bounding box center [451, 220] width 405 height 11
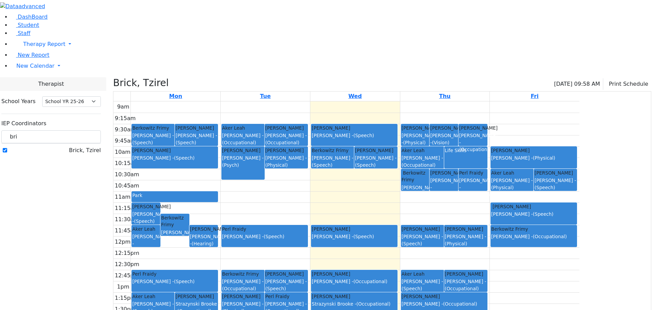
click at [342, 130] on div "9am 9:15am 9:30am 9:45am 10am 10:15am 10:30am 10:45am 11am 11:15am 11:30am 11:4…" at bounding box center [346, 236] width 466 height 270
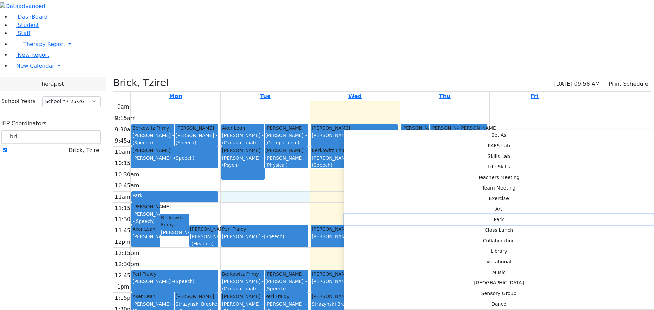
click at [447, 214] on button "Park" at bounding box center [498, 219] width 309 height 11
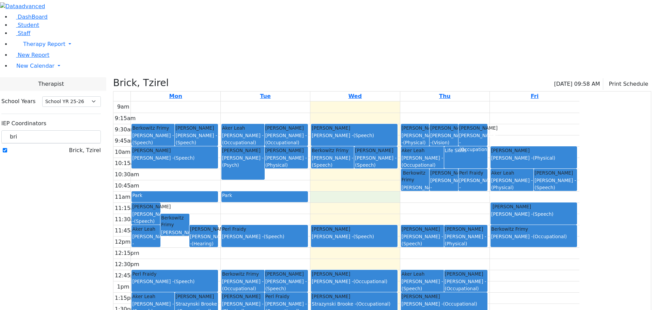
click at [407, 128] on div "9am 9:15am 9:30am 9:45am 10am 10:15am 10:30am 10:45am 11am 11:15am 11:30am 11:4…" at bounding box center [346, 236] width 466 height 270
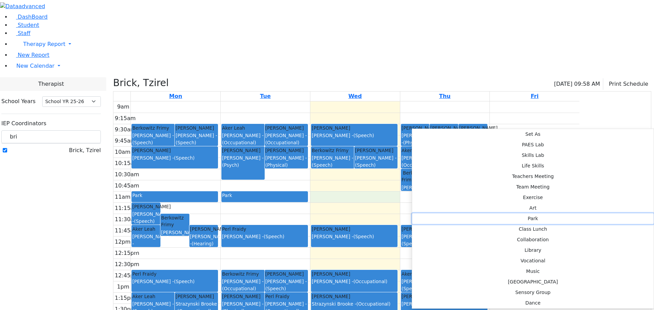
click at [501, 213] on button "Park" at bounding box center [532, 218] width 241 height 11
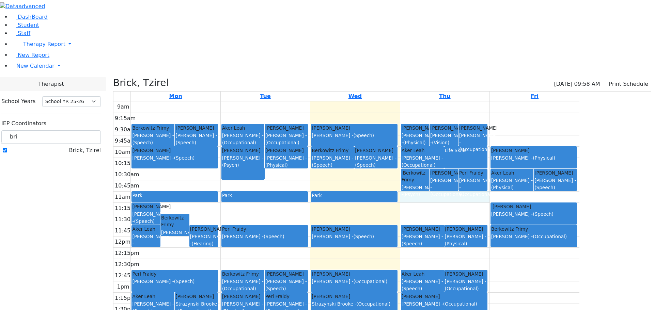
click at [503, 129] on div "9am 9:15am 9:30am 9:45am 10am 10:15am 10:30am 10:45am 11am 11:15am 11:30am 11:4…" at bounding box center [346, 236] width 466 height 270
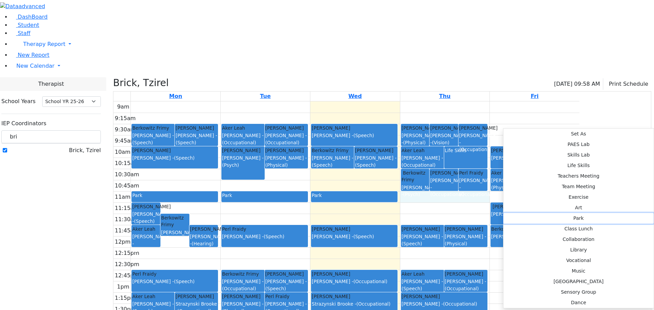
click at [604, 213] on button "Park" at bounding box center [578, 218] width 150 height 11
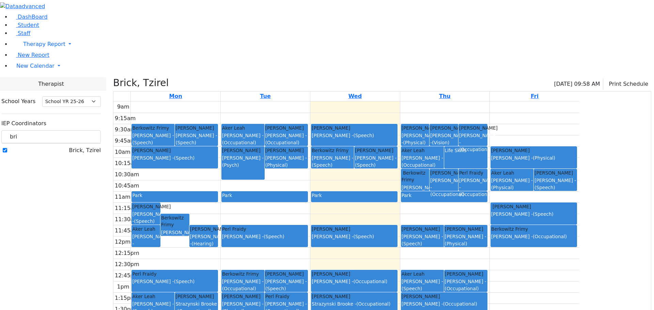
click at [579, 132] on div "9am 9:15am 9:30am 9:45am 10am 10:15am 10:30am 10:45am 11am 11:15am 11:30am 11:4…" at bounding box center [346, 236] width 466 height 270
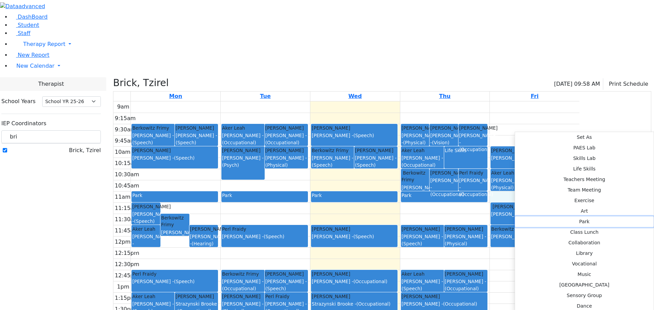
click at [609, 217] on button "Park" at bounding box center [584, 222] width 139 height 11
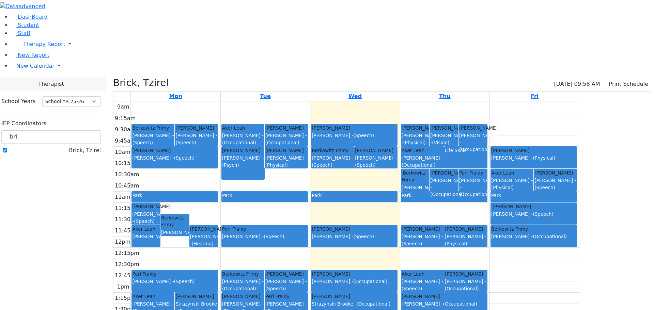
click at [65, 73] on link "New Calendar" at bounding box center [332, 66] width 643 height 14
click at [26, 83] on span "Calendar" at bounding box center [27, 79] width 25 height 6
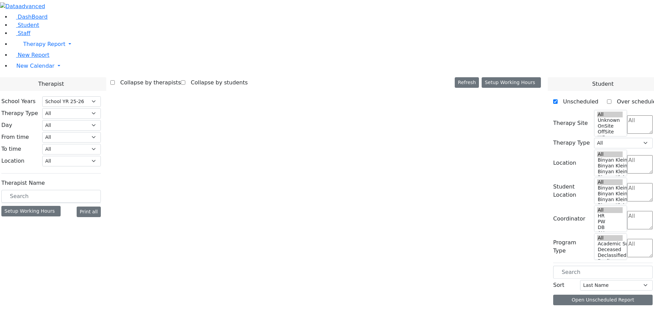
select select "212"
select select "3"
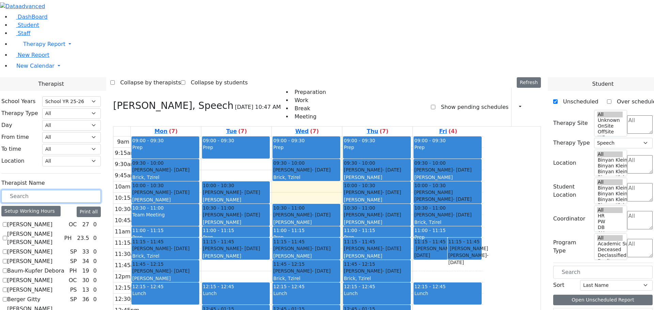
click at [93, 190] on input "text" at bounding box center [50, 196] width 99 height 13
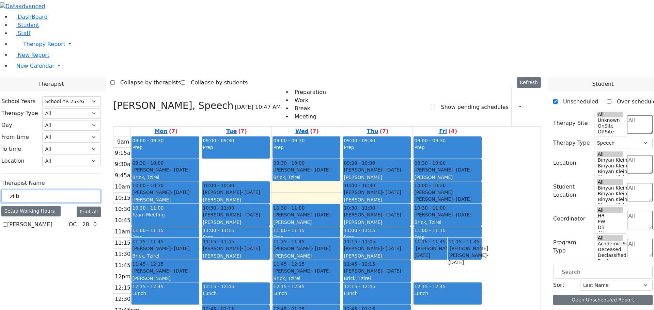
type input "zilb"
click at [52, 221] on label "[PERSON_NAME]" at bounding box center [29, 225] width 45 height 8
click at [7, 222] on input "[PERSON_NAME]" at bounding box center [5, 224] width 4 height 4
checkbox input "true"
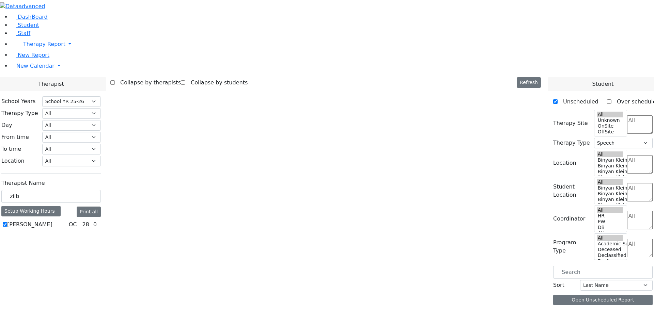
select select "1"
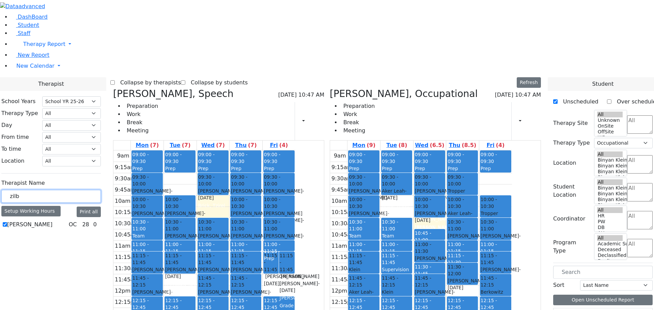
drag, startPoint x: 98, startPoint y: 121, endPoint x: 87, endPoint y: 118, distance: 11.3
click at [87, 190] on input "zilb" at bounding box center [50, 196] width 99 height 13
click at [113, 88] on icon at bounding box center [113, 93] width 0 height 11
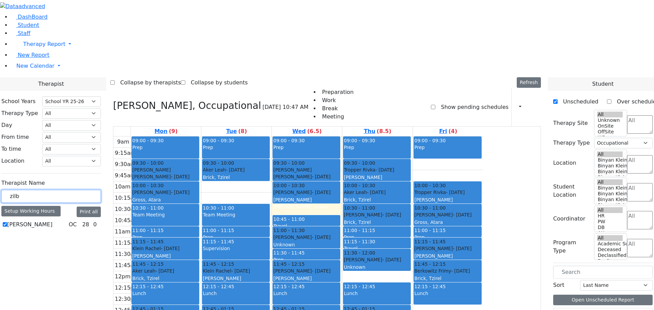
drag, startPoint x: 101, startPoint y: 120, endPoint x: 90, endPoint y: 117, distance: 11.9
click at [90, 190] on input "zilb" at bounding box center [50, 196] width 99 height 13
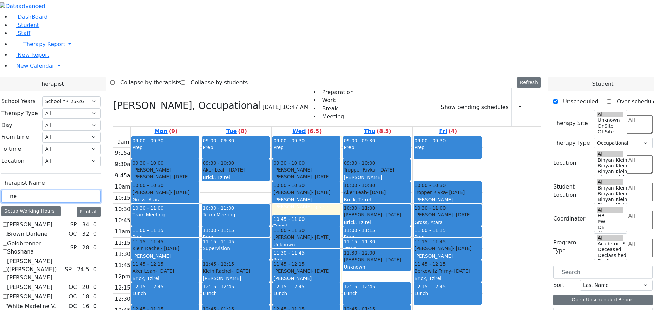
type input "ne"
click at [52, 293] on label "[PERSON_NAME]" at bounding box center [29, 297] width 45 height 8
click at [7, 294] on input "[PERSON_NAME]" at bounding box center [5, 296] width 4 height 4
checkbox input "true"
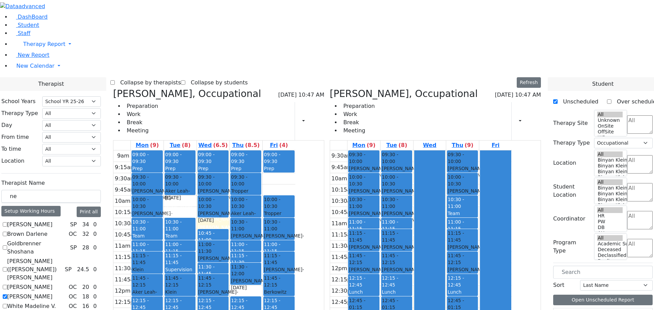
click at [229, 269] on button "Delete Selected Schedule" at bounding box center [253, 267] width 67 height 11
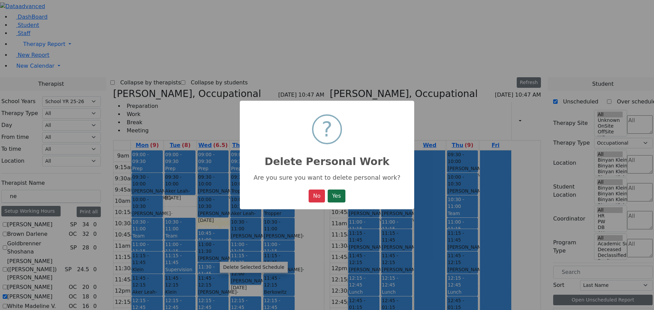
click at [334, 198] on button "Yes" at bounding box center [336, 196] width 18 height 13
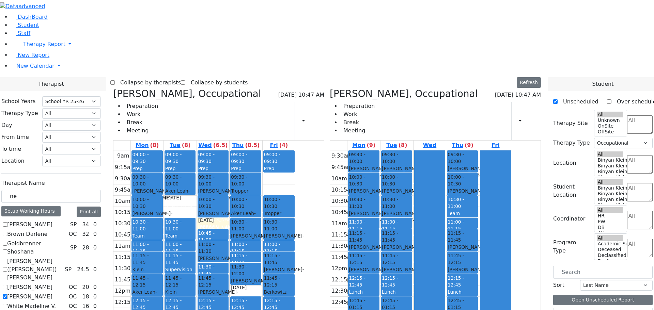
click at [283, 257] on button "Delete Selected Schedule" at bounding box center [279, 255] width 67 height 11
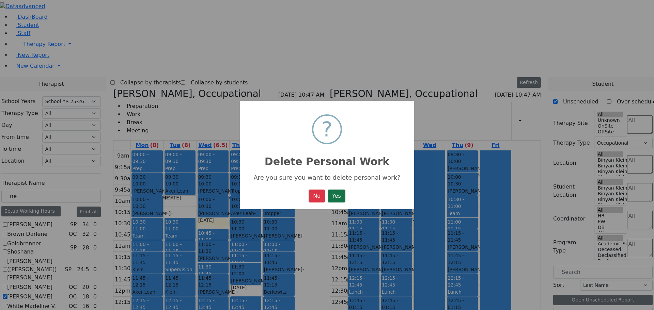
click at [338, 197] on button "Yes" at bounding box center [336, 196] width 18 height 13
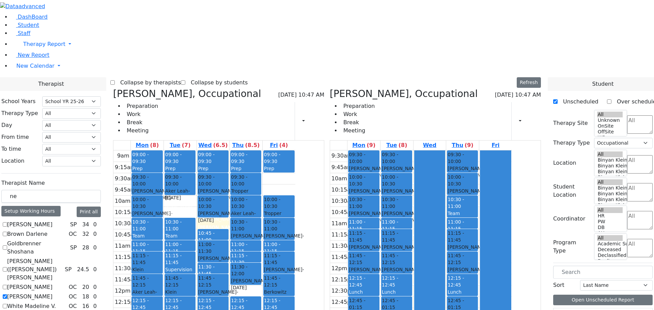
click at [402, 252] on button "Delete Selected Schedule" at bounding box center [430, 253] width 67 height 11
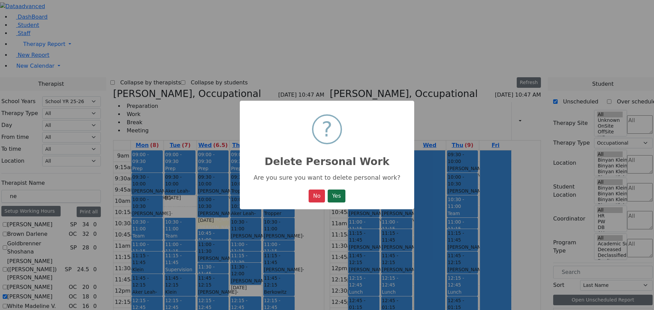
click at [336, 200] on button "Yes" at bounding box center [336, 196] width 18 height 13
